Goal: Transaction & Acquisition: Subscribe to service/newsletter

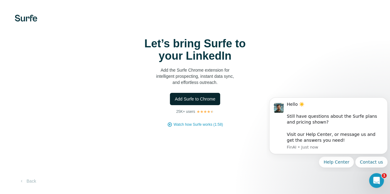
click at [175, 102] on span "Add Surfe to Chrome" at bounding box center [195, 99] width 41 height 6
click at [0, 0] on video at bounding box center [0, 0] width 0 height 0
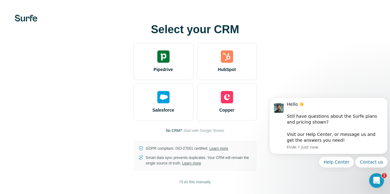
click at [0, 0] on video at bounding box center [0, 0] width 0 height 0
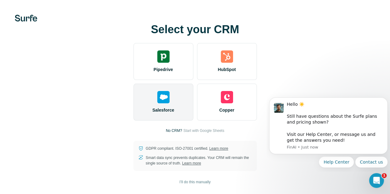
click at [133, 104] on div "Salesforce" at bounding box center [163, 102] width 60 height 37
click at [133, 94] on div "Salesforce" at bounding box center [163, 102] width 60 height 37
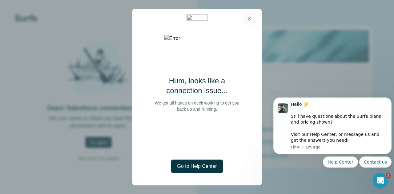
click at [252, 16] on icon "button" at bounding box center [249, 19] width 6 height 6
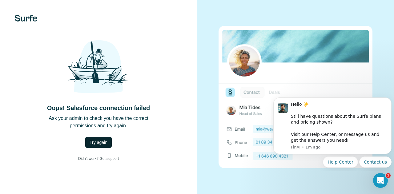
click at [102, 146] on button "Try again" at bounding box center [98, 142] width 26 height 11
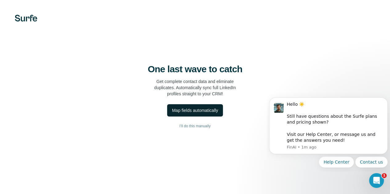
click at [172, 114] on div "Map fields automatically" at bounding box center [195, 111] width 46 height 6
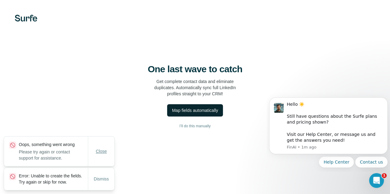
click at [100, 148] on span "Close" at bounding box center [101, 151] width 11 height 6
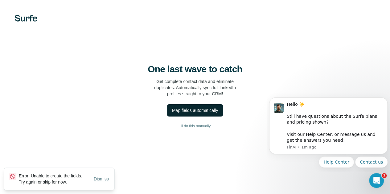
click at [99, 176] on span "Dismiss" at bounding box center [101, 179] width 15 height 6
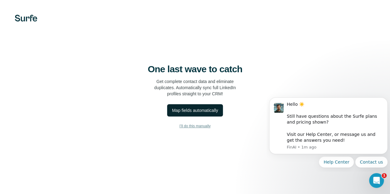
click at [179, 129] on span "I’ll do this manually" at bounding box center [194, 127] width 31 height 6
